Goal: Transaction & Acquisition: Subscribe to service/newsletter

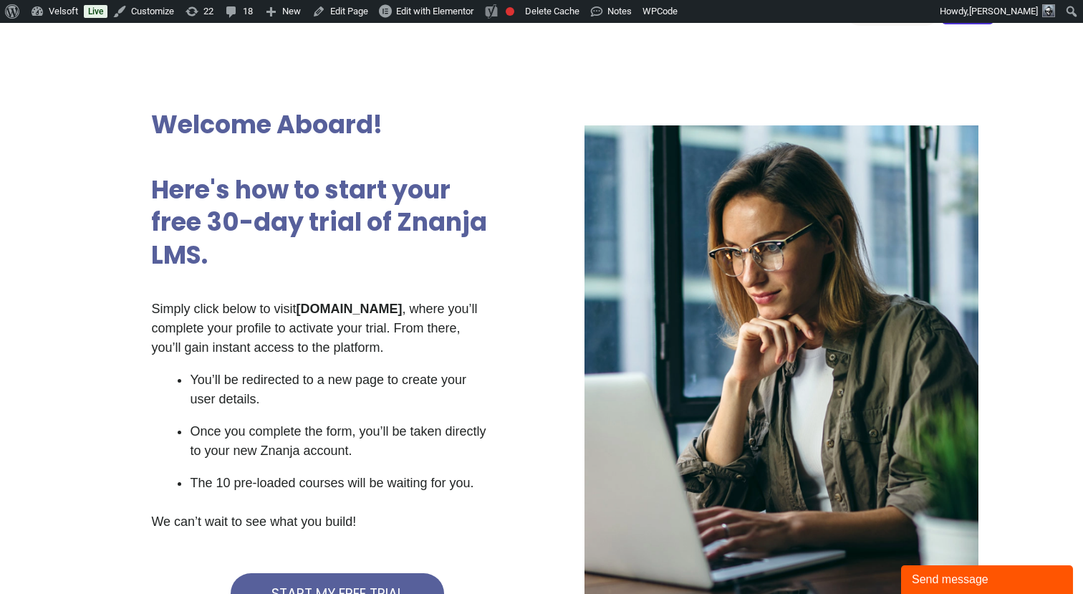
scroll to position [52, 0]
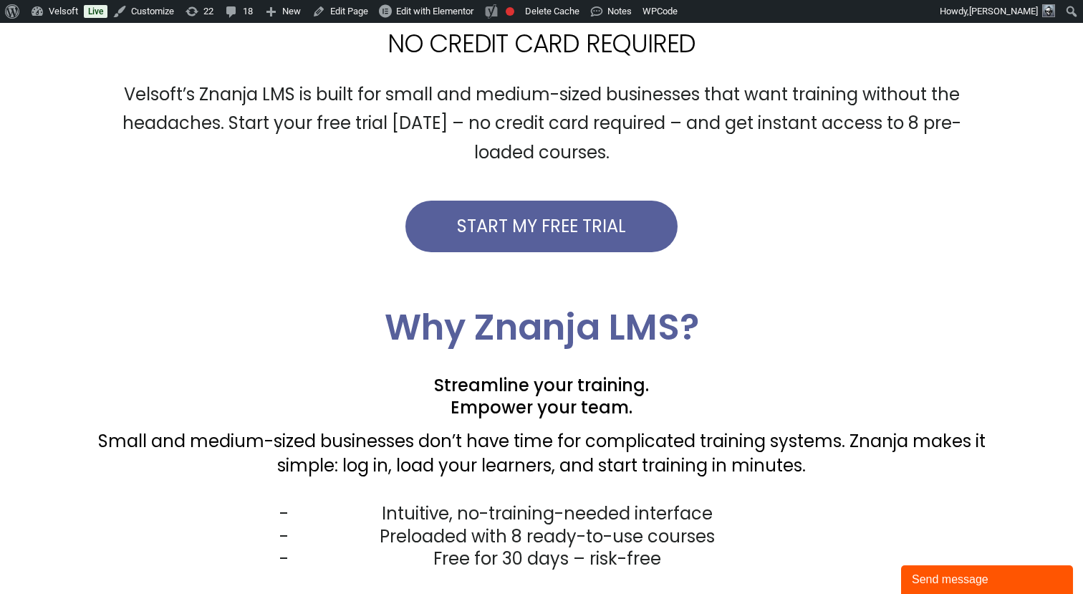
scroll to position [607, 0]
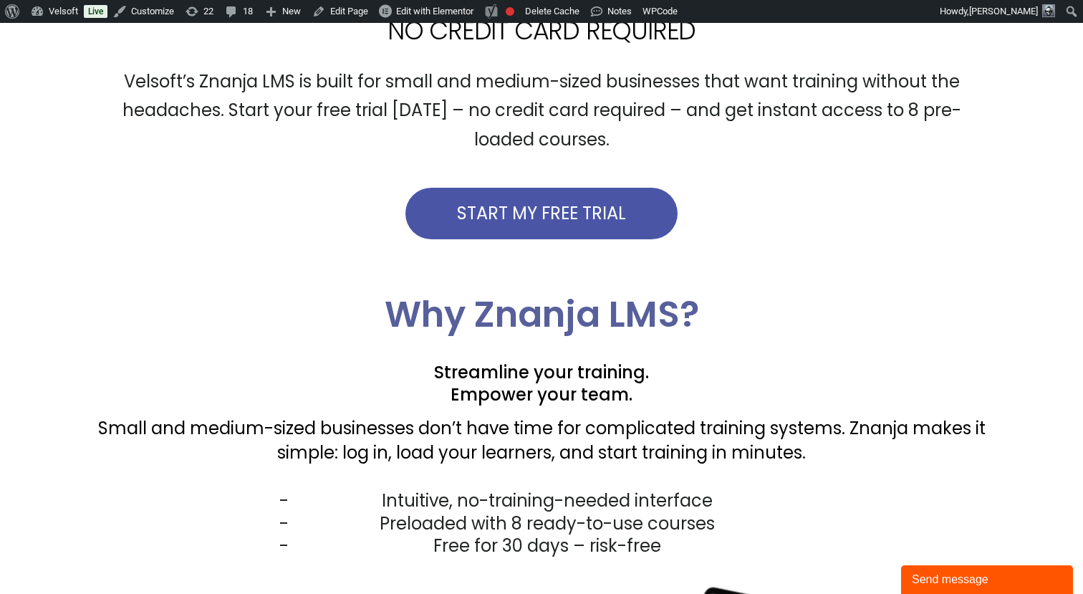
click at [519, 210] on span "START MY FREE TRIAL" at bounding box center [541, 213] width 169 height 17
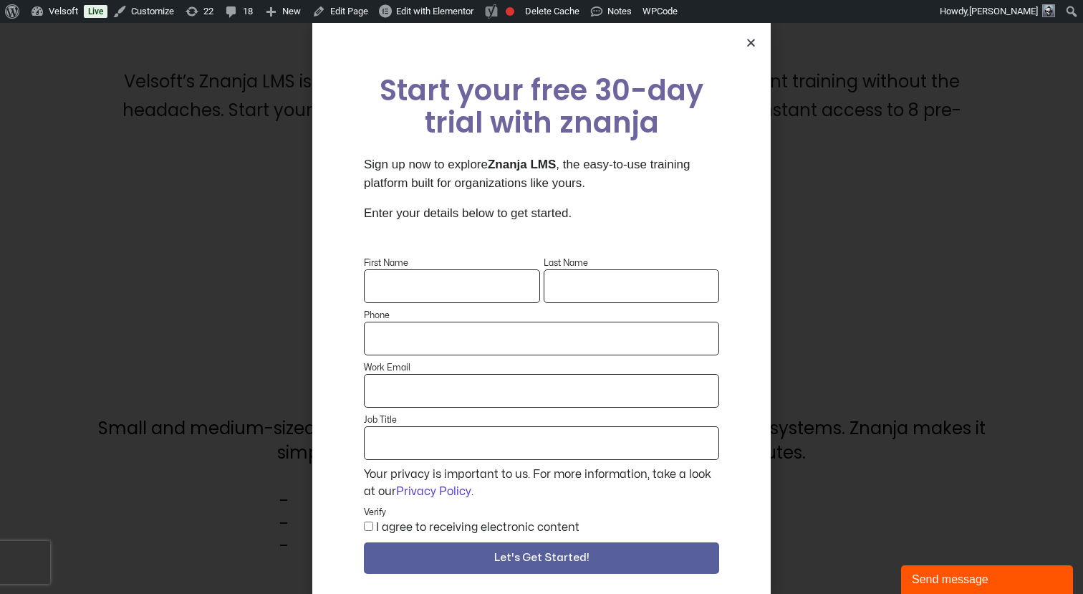
click at [751, 42] on icon "Close" at bounding box center [751, 42] width 11 height 11
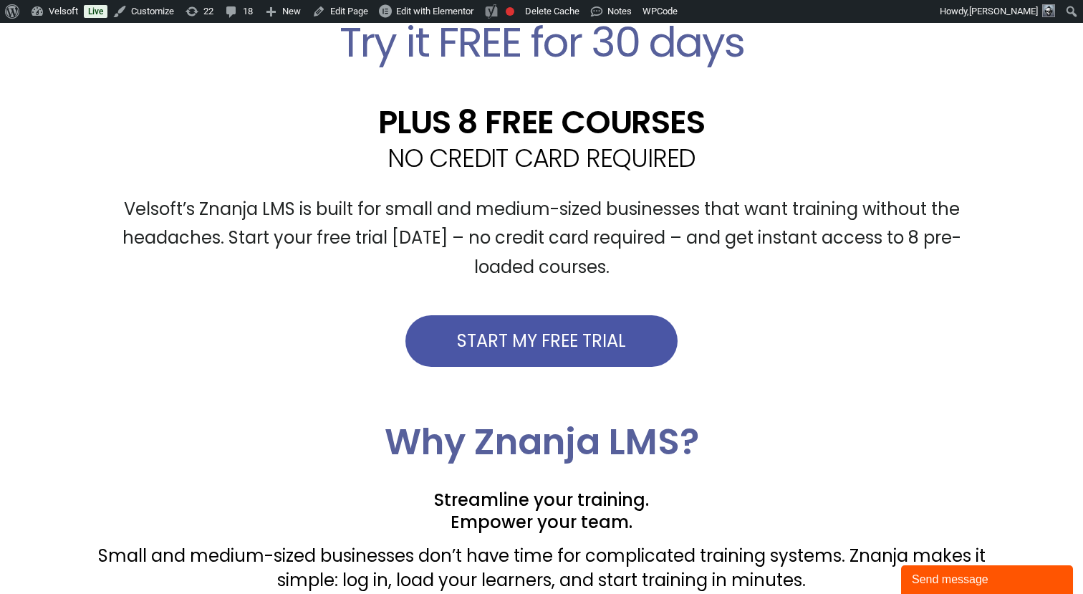
scroll to position [479, 0]
click at [521, 335] on span "START MY FREE TRIAL" at bounding box center [541, 341] width 169 height 17
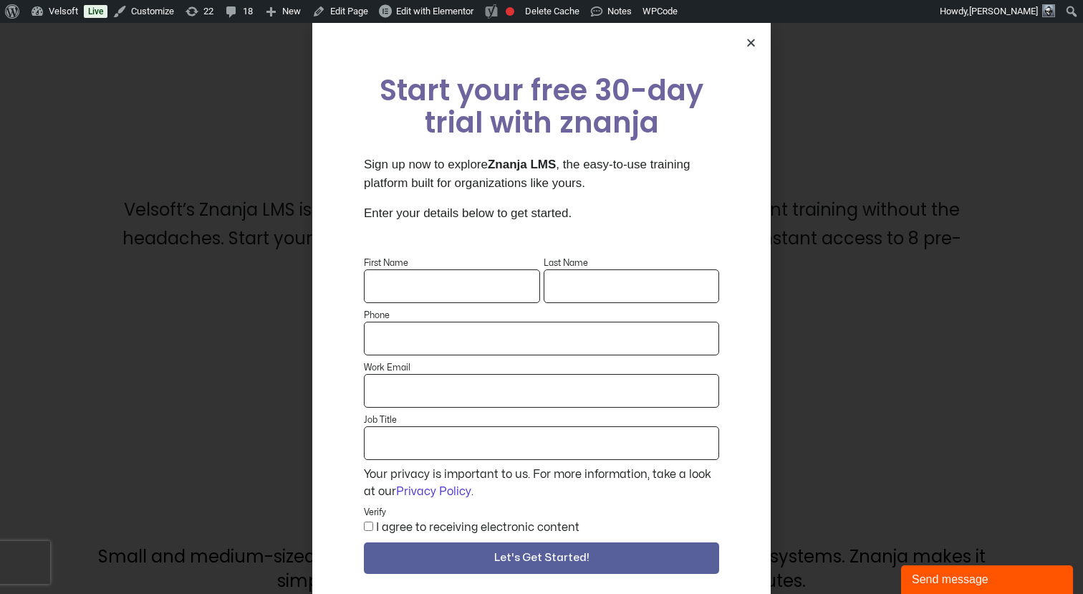
click at [752, 41] on icon "Close" at bounding box center [751, 42] width 11 height 11
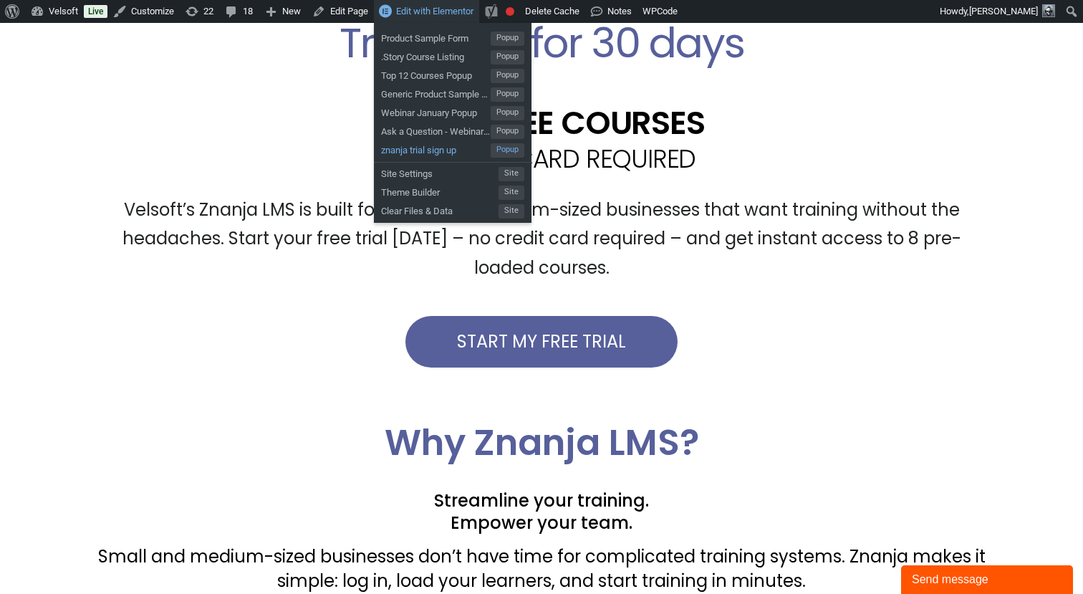
click at [425, 151] on span "znanja trial sign up" at bounding box center [436, 148] width 110 height 19
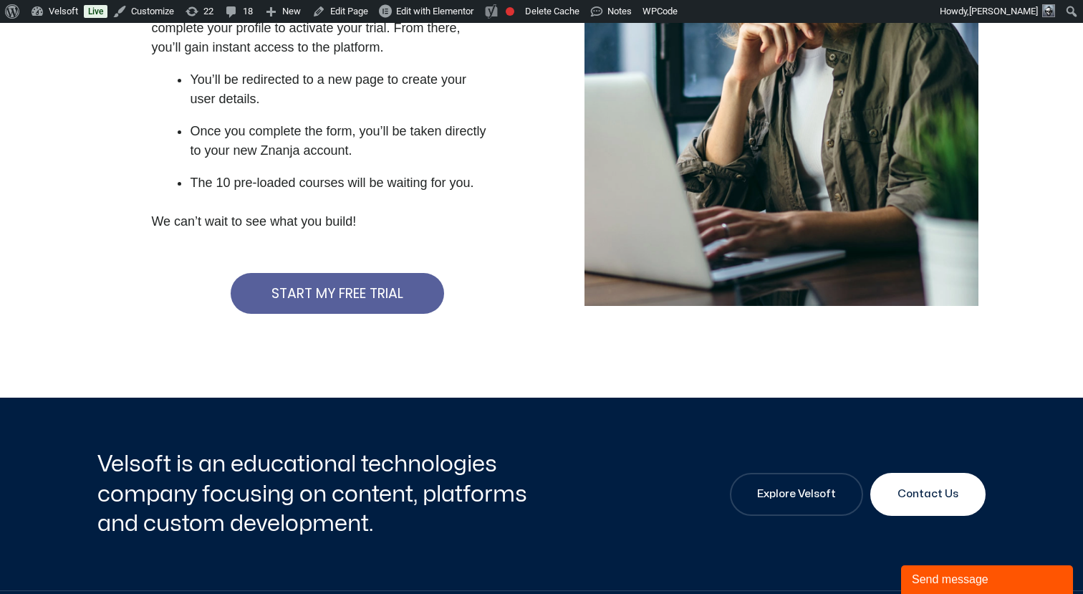
scroll to position [348, 0]
